Goal: Task Accomplishment & Management: Manage account settings

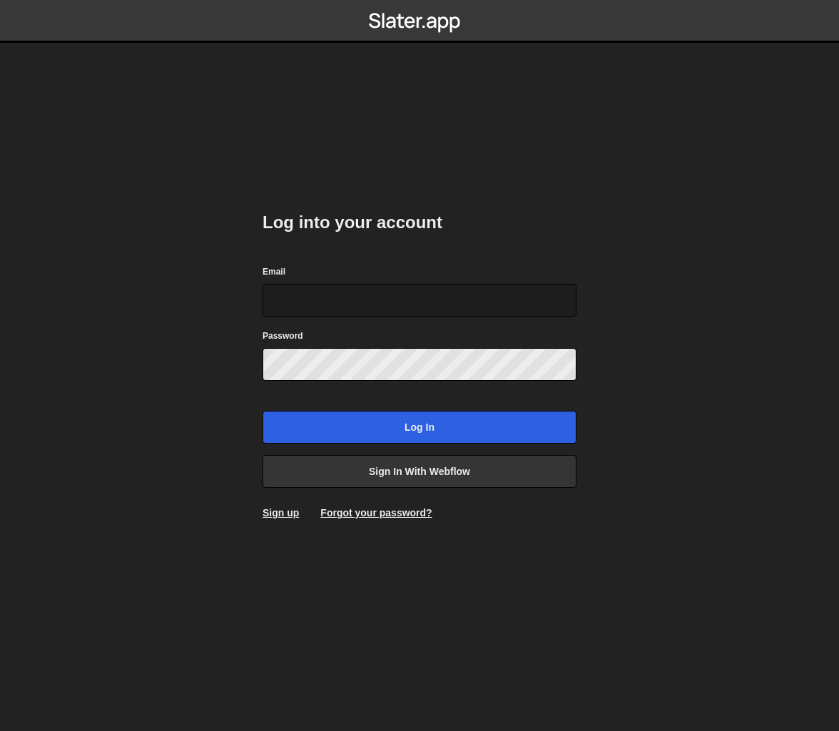
click at [419, 0] on com-1password-button at bounding box center [419, 0] width 0 height 0
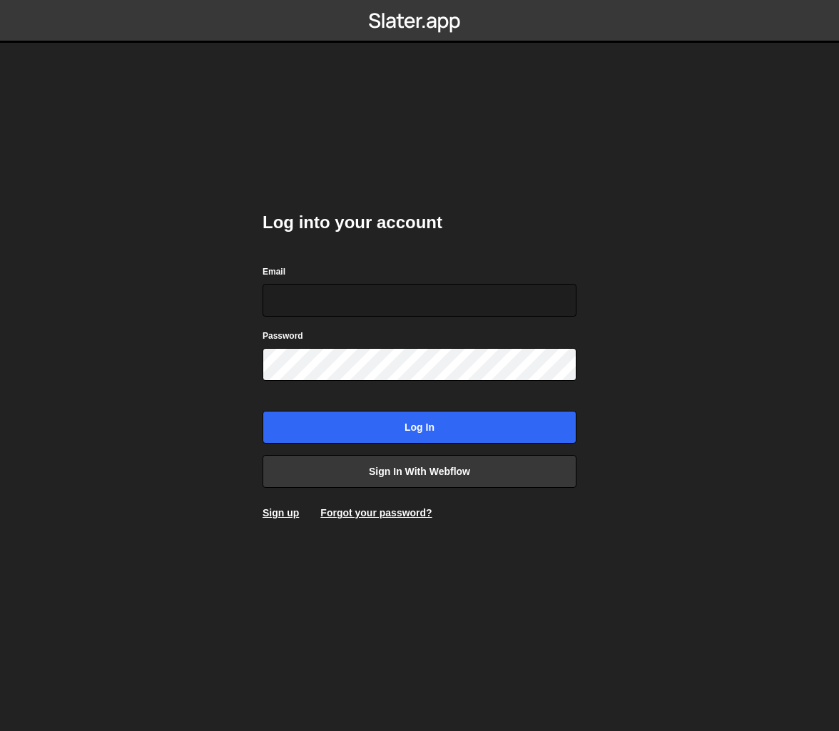
click at [641, 236] on body "Log into your account Email Password Log in Sign in with Webflow Sign up Forgot…" at bounding box center [419, 365] width 839 height 731
click at [555, 306] on input "Email" at bounding box center [420, 300] width 314 height 33
click at [419, 0] on com-1password-button at bounding box center [419, 0] width 0 height 0
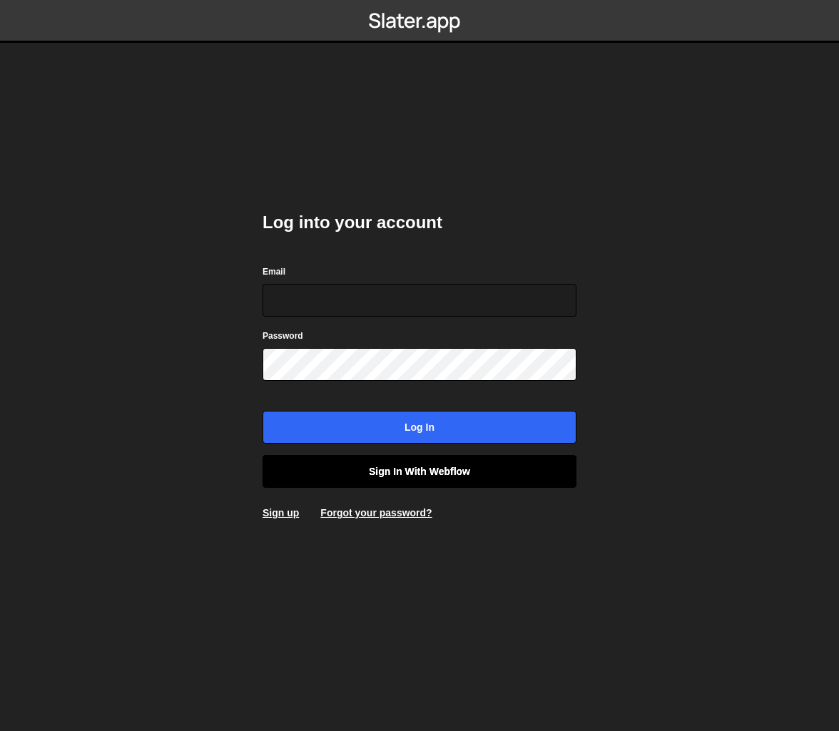
click at [490, 468] on link "Sign in with Webflow" at bounding box center [420, 471] width 314 height 33
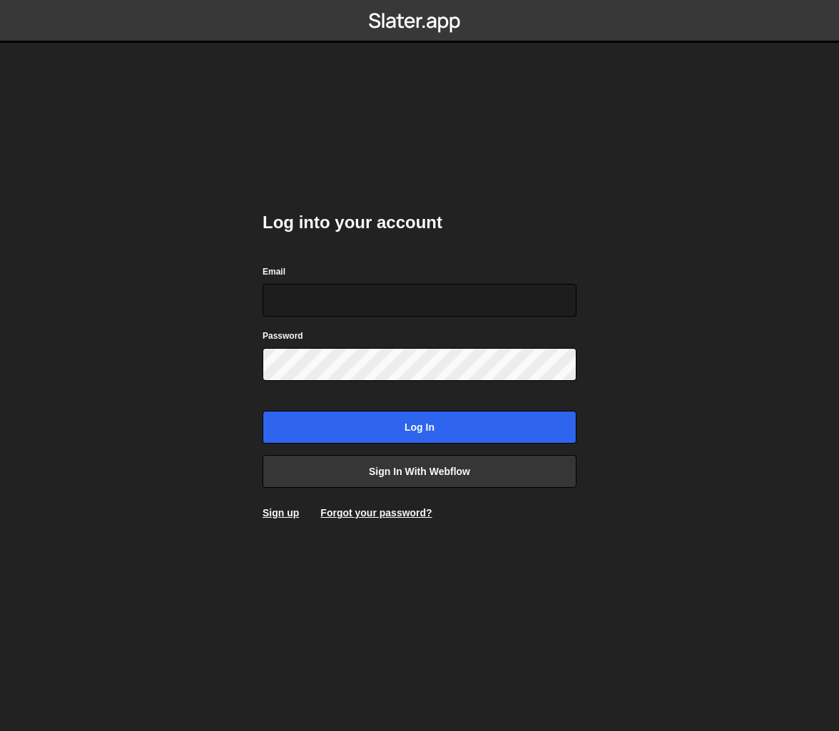
click at [419, 0] on com-1password-button at bounding box center [419, 0] width 0 height 0
click at [433, 312] on input "Email" at bounding box center [420, 300] width 314 height 33
type input "d"
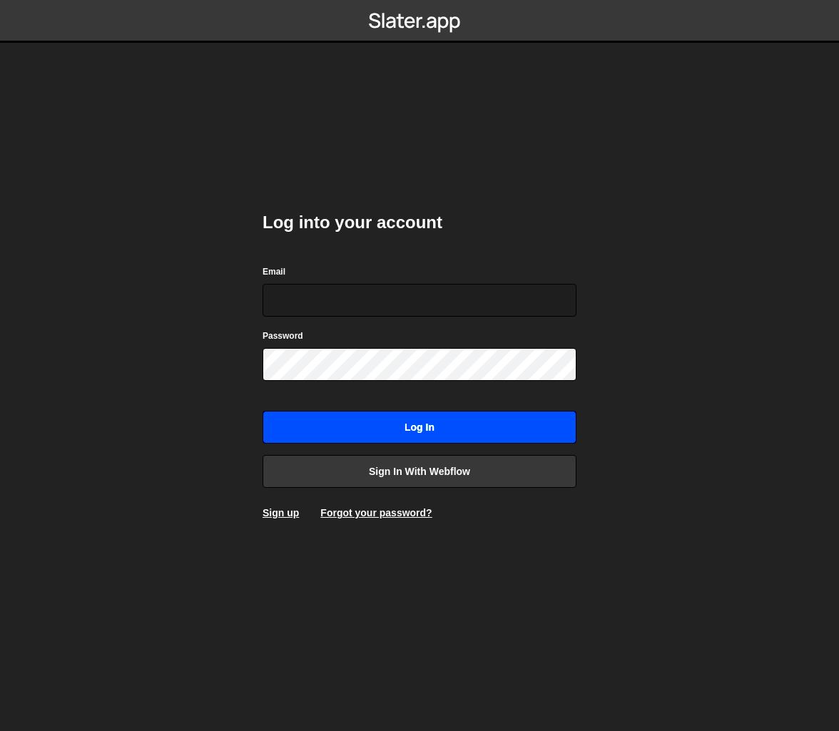
drag, startPoint x: 494, startPoint y: 548, endPoint x: 432, endPoint y: 435, distance: 128.7
click at [480, 534] on div "Log into your account Email Password Log in Sign in with Webflow Sign up Forgot…" at bounding box center [419, 365] width 357 height 731
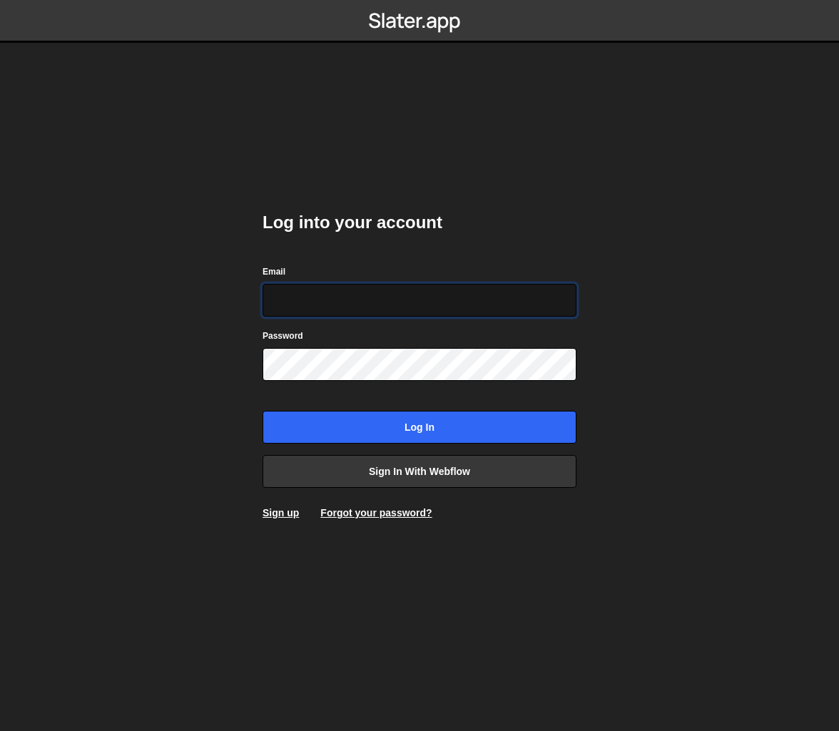
click at [423, 297] on input "Email" at bounding box center [420, 300] width 314 height 33
click at [419, 0] on com-1password-button at bounding box center [419, 0] width 0 height 0
